Goal: Navigation & Orientation: Find specific page/section

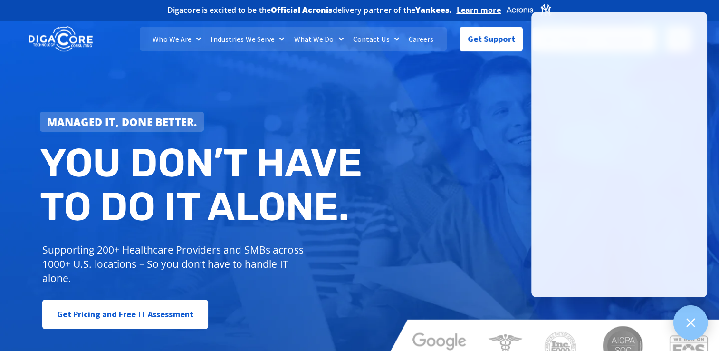
click at [692, 324] on icon at bounding box center [690, 322] width 9 height 9
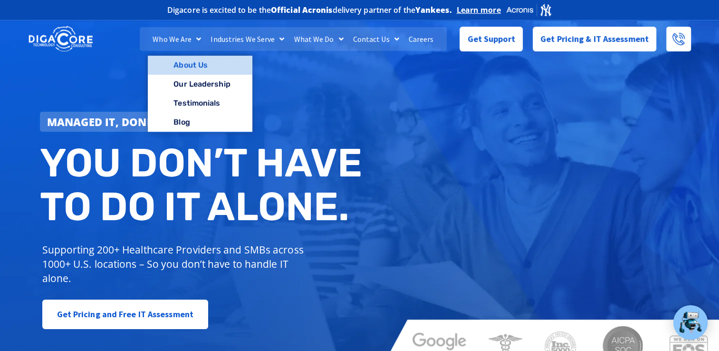
click at [194, 65] on link "About Us" at bounding box center [200, 65] width 104 height 19
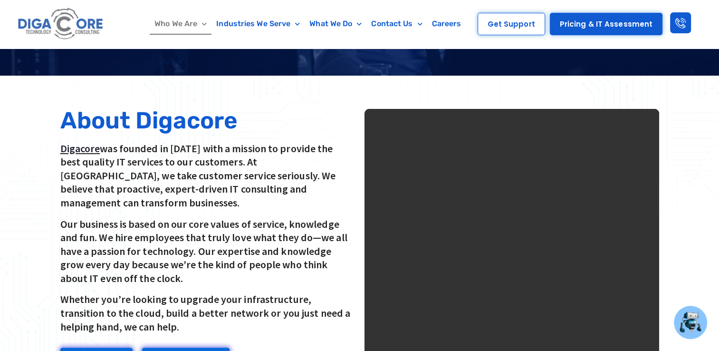
scroll to position [238, 0]
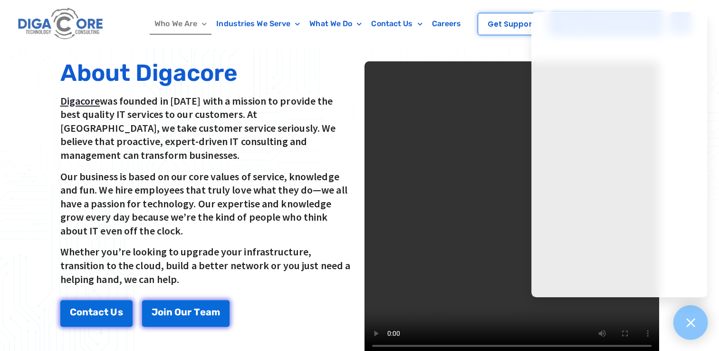
click at [694, 327] on icon at bounding box center [690, 322] width 12 height 12
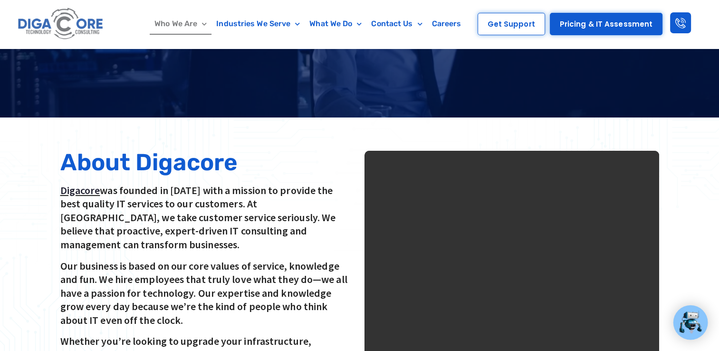
scroll to position [143, 0]
